Goal: Task Accomplishment & Management: Manage account settings

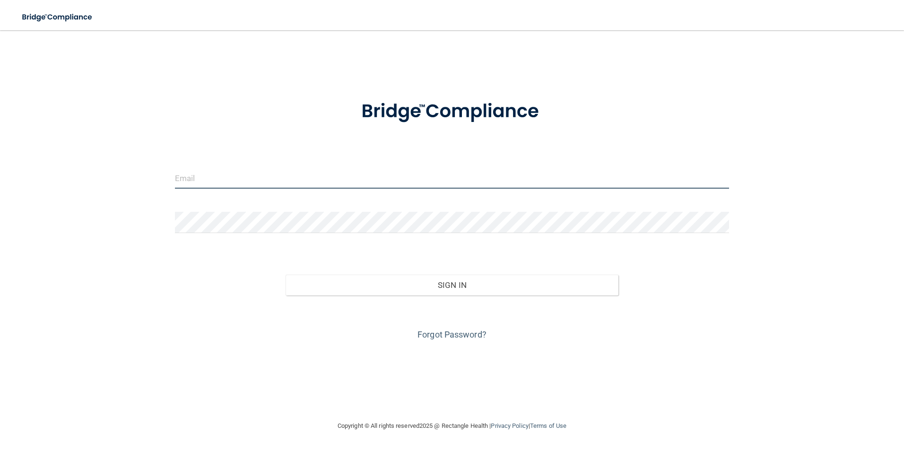
type input "[PERSON_NAME][EMAIL_ADDRESS][PERSON_NAME][DOMAIN_NAME]"
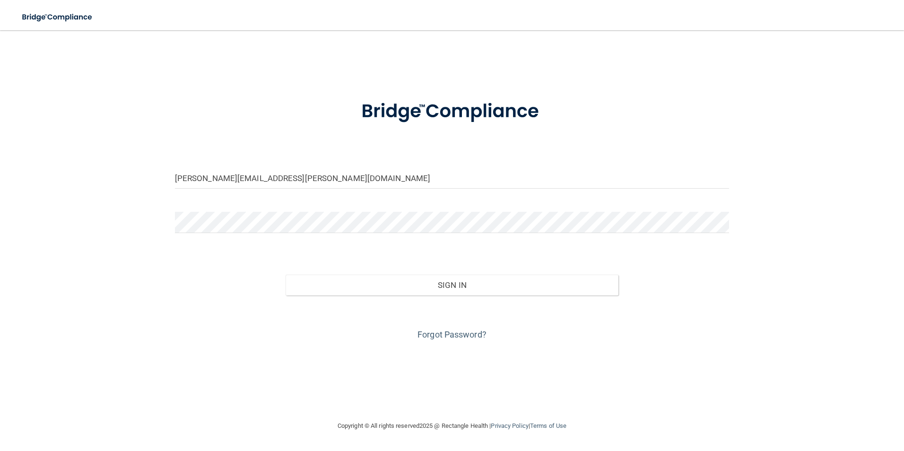
click at [302, 166] on form "[PERSON_NAME][EMAIL_ADDRESS][PERSON_NAME][DOMAIN_NAME] Invalid email/password. …" at bounding box center [452, 214] width 554 height 255
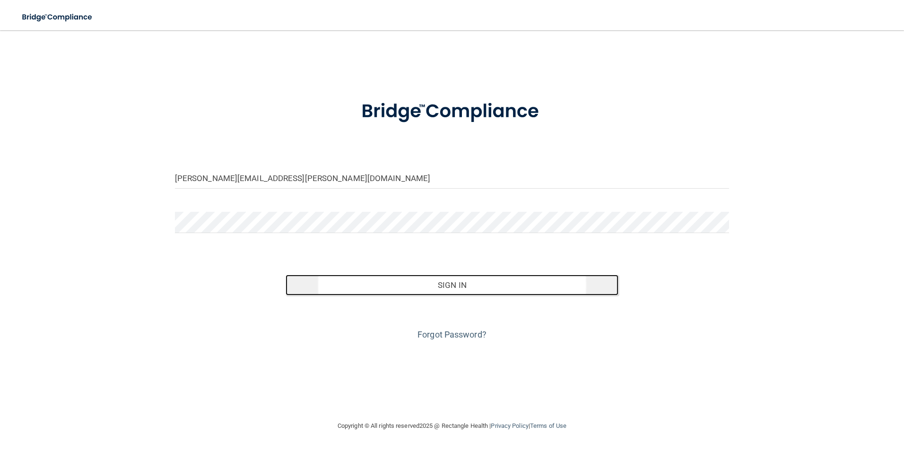
click at [472, 284] on button "Sign In" at bounding box center [451, 285] width 333 height 21
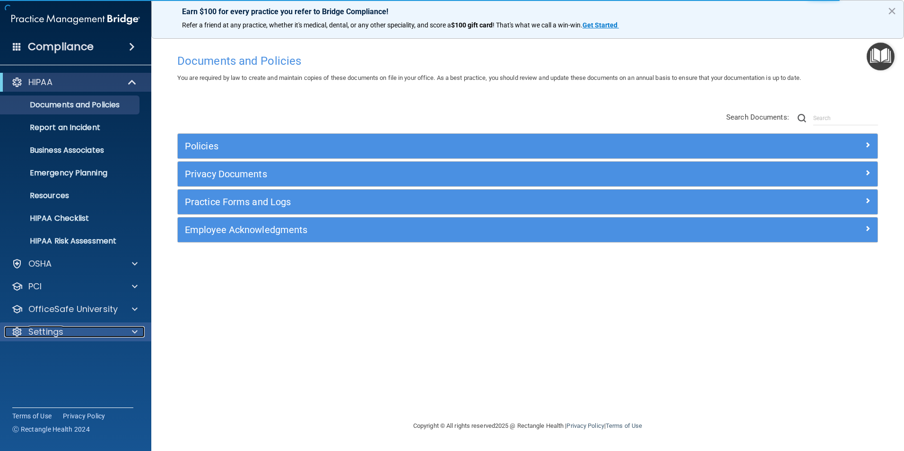
click at [61, 328] on p "Settings" at bounding box center [45, 331] width 35 height 11
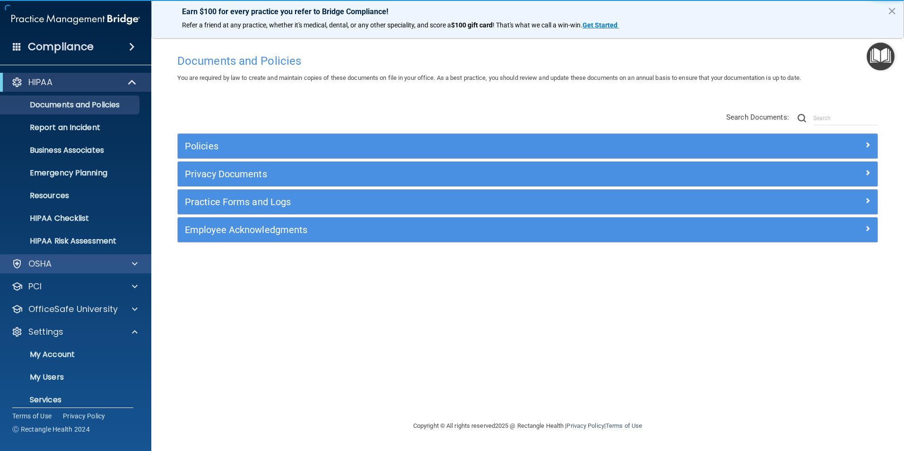
click at [70, 269] on div "OSHA" at bounding box center [76, 263] width 152 height 19
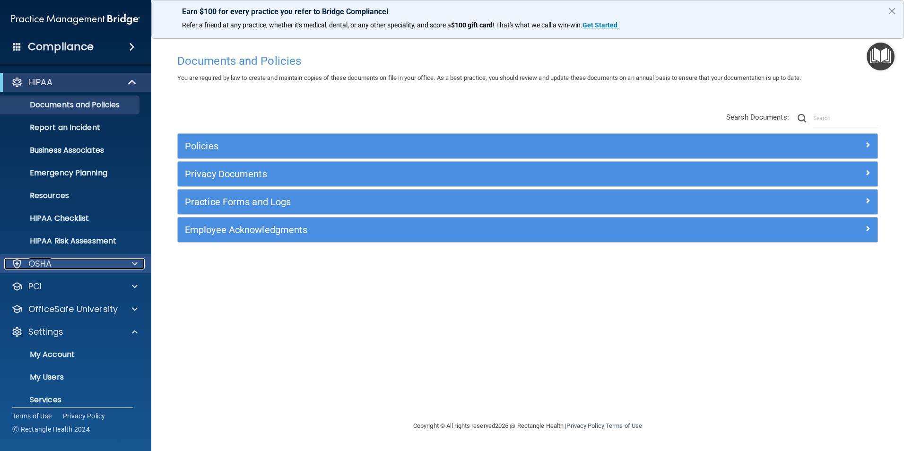
click at [85, 269] on div "OSHA" at bounding box center [62, 263] width 117 height 11
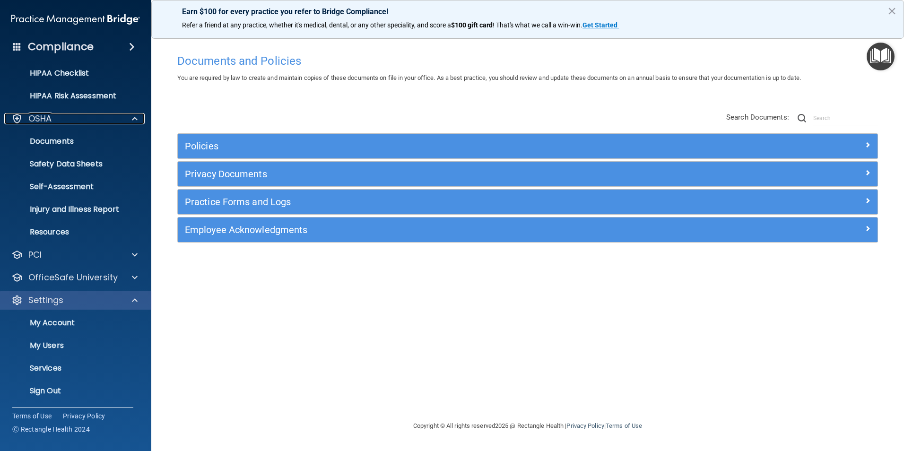
scroll to position [146, 0]
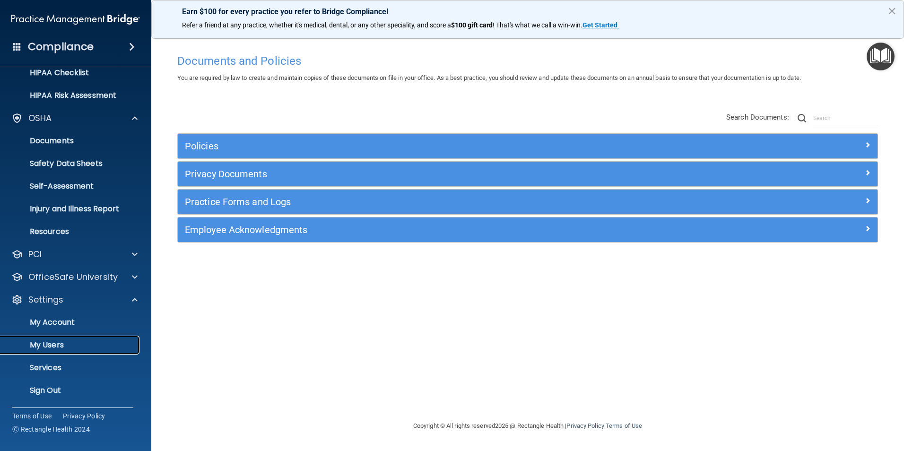
click at [43, 347] on p "My Users" at bounding box center [70, 344] width 129 height 9
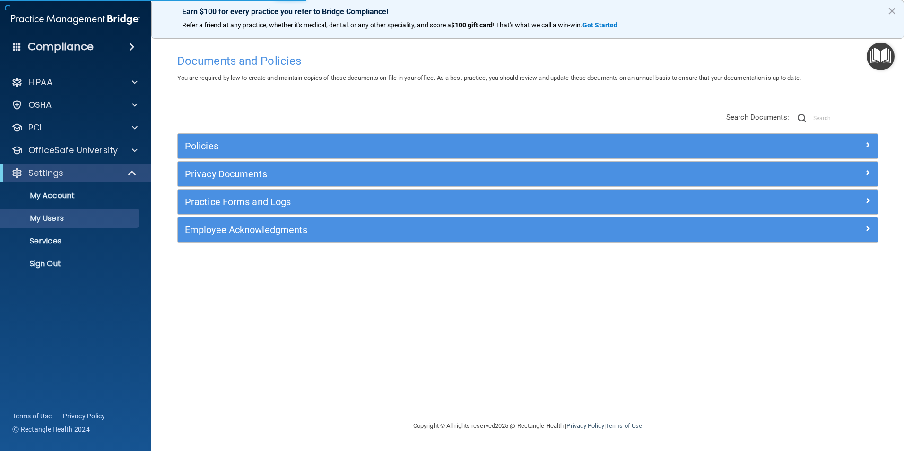
select select "20"
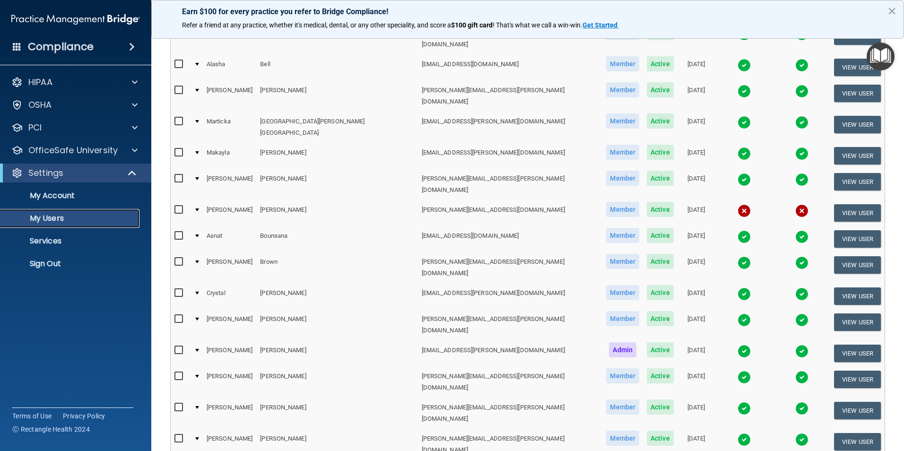
scroll to position [331, 0]
